Goal: Task Accomplishment & Management: Use online tool/utility

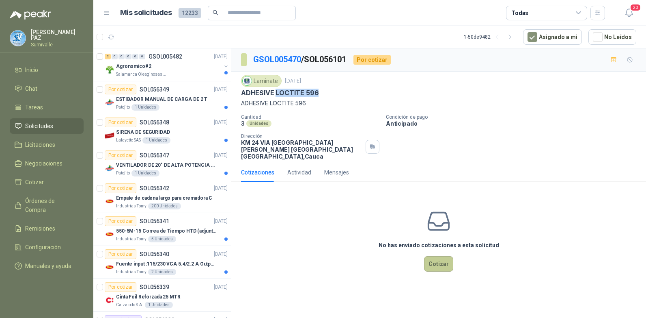
click at [444, 256] on button "Cotizar" at bounding box center [438, 263] width 29 height 15
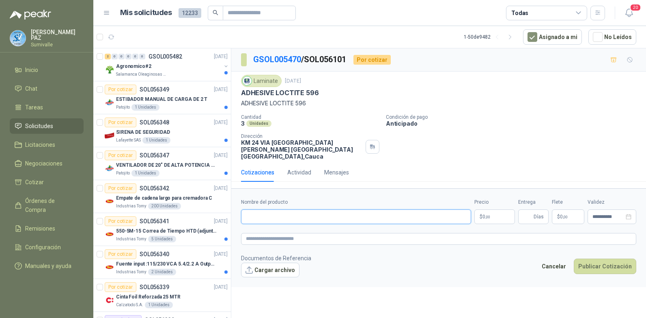
click at [304, 211] on input "Nombre del producto" at bounding box center [356, 216] width 230 height 15
drag, startPoint x: 241, startPoint y: 102, endPoint x: 312, endPoint y: 102, distance: 71.1
click at [312, 102] on p "ADHESIVE LOCTITE 596" at bounding box center [438, 103] width 395 height 9
copy p "ADHESIVE LOCTITE 596"
click at [307, 210] on input "Nombre del producto" at bounding box center [356, 216] width 230 height 15
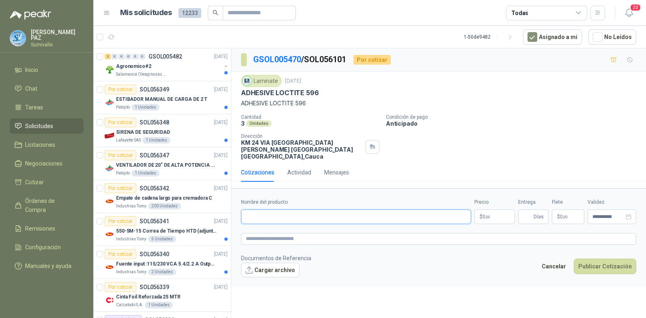
paste input "**********"
type input "**********"
click at [480, 209] on p "$ 0 ,00" at bounding box center [495, 216] width 41 height 15
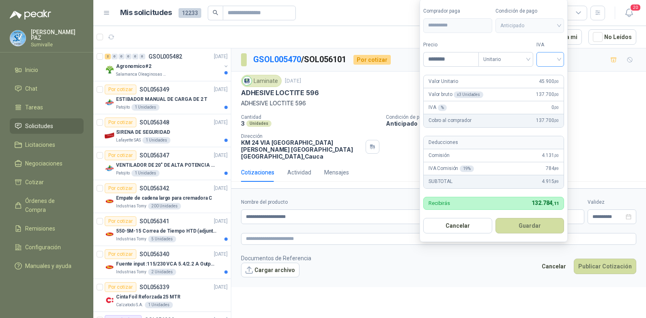
type input "********"
click at [549, 56] on input "search" at bounding box center [551, 58] width 18 height 12
click at [550, 74] on div "19%" at bounding box center [552, 75] width 15 height 9
click at [535, 21] on span "Anticipado" at bounding box center [531, 25] width 60 height 12
click at [531, 218] on button "Guardar" at bounding box center [532, 225] width 70 height 15
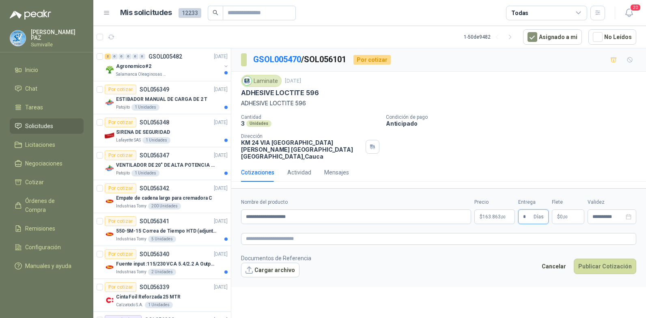
type input "*"
click at [569, 210] on p "$ 0 ,00" at bounding box center [568, 216] width 32 height 15
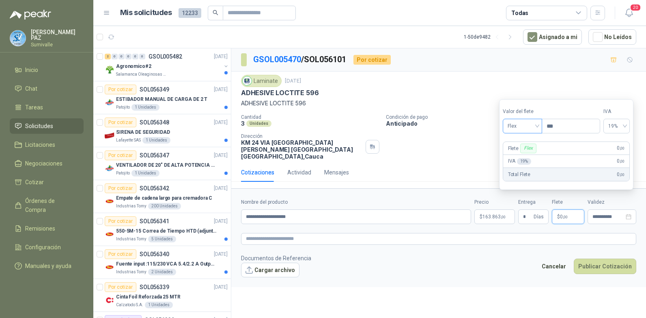
click at [528, 122] on span "Flex" at bounding box center [523, 126] width 30 height 12
click at [522, 156] on div "Incluido" at bounding box center [524, 155] width 28 height 9
click at [603, 258] on button "Publicar Cotización" at bounding box center [605, 265] width 63 height 15
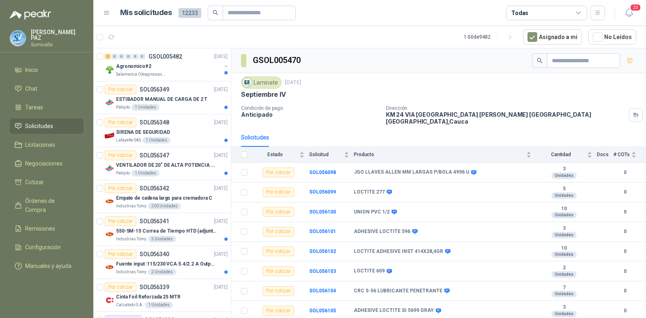
scroll to position [73, 0]
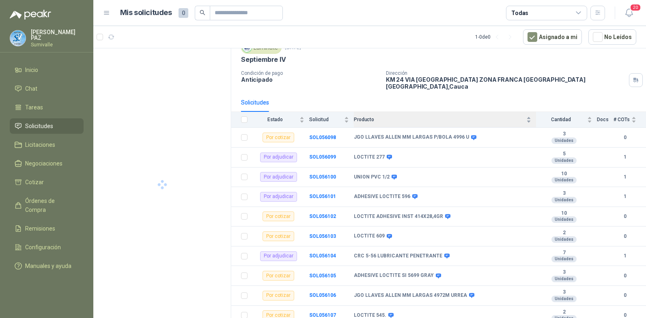
scroll to position [73, 0]
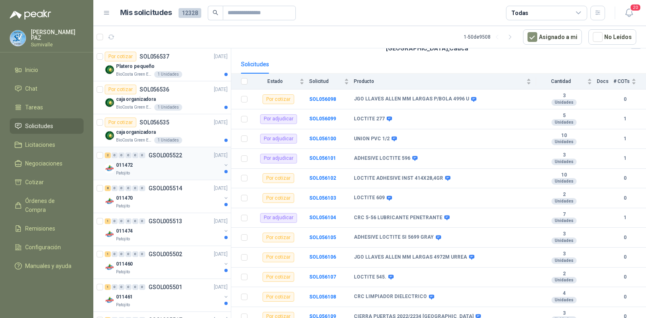
click at [166, 164] on div "011472" at bounding box center [168, 165] width 105 height 10
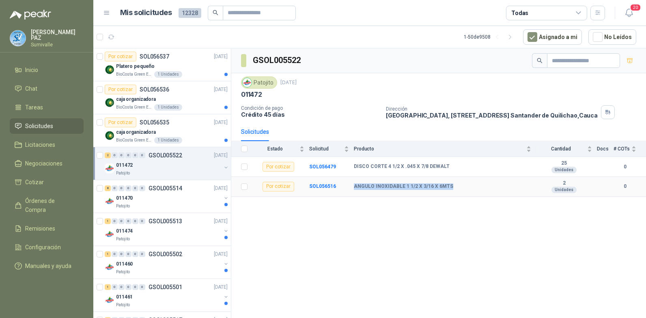
drag, startPoint x: 354, startPoint y: 186, endPoint x: 457, endPoint y: 184, distance: 103.2
click at [457, 184] on tr "Por cotizar SOL056516 ANGULO INOXIDABLE 1 1/2 X 3/16 X 6MTS 2 Unidades 0" at bounding box center [438, 187] width 415 height 20
copy tr "ANGULO INOXIDABLE 1 1/2 X 3/16 X 6MTS"
